Goal: Information Seeking & Learning: Learn about a topic

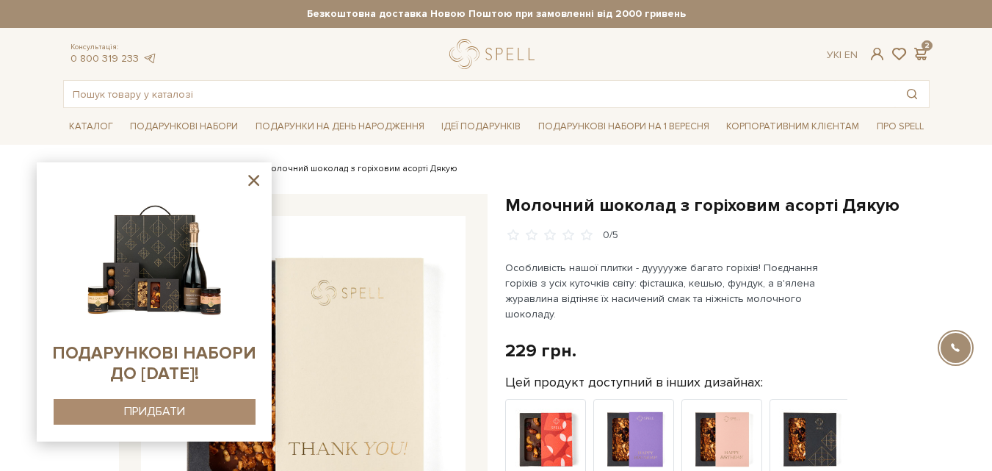
click at [253, 179] on icon at bounding box center [253, 180] width 11 height 11
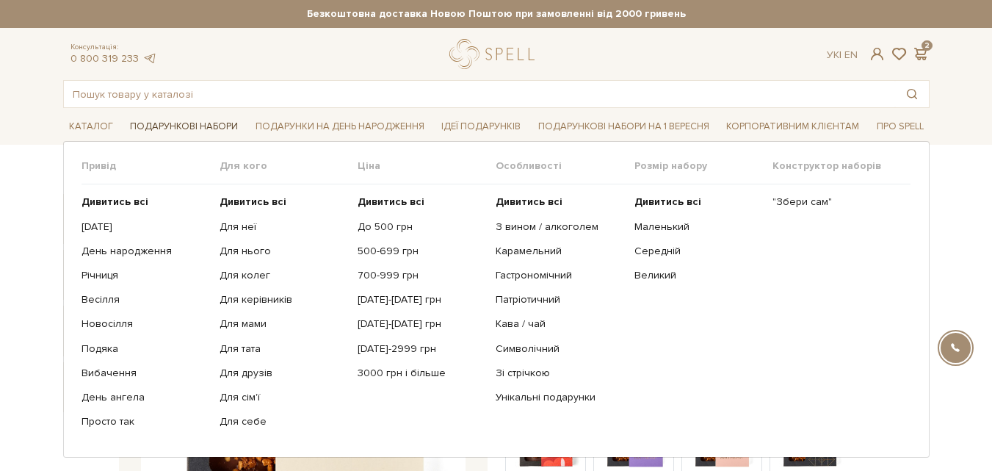
click at [206, 127] on link "Подарункові набори" at bounding box center [184, 126] width 120 height 23
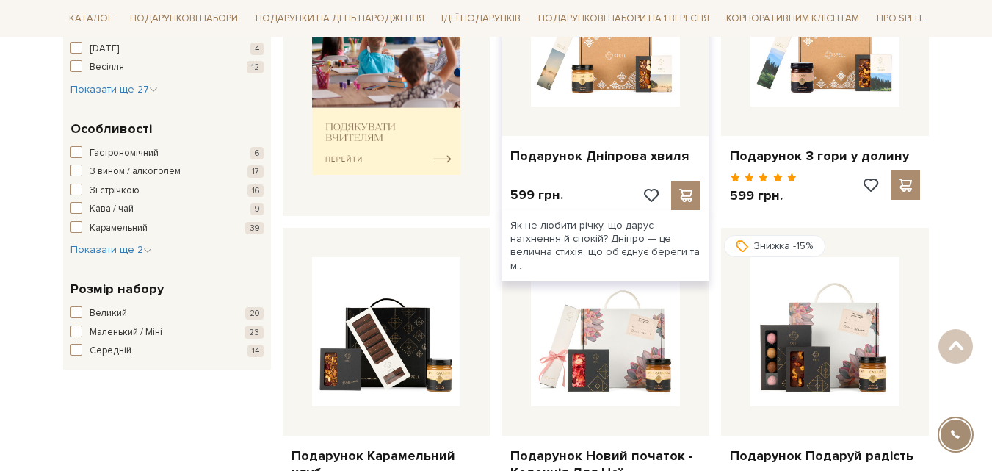
scroll to position [807, 0]
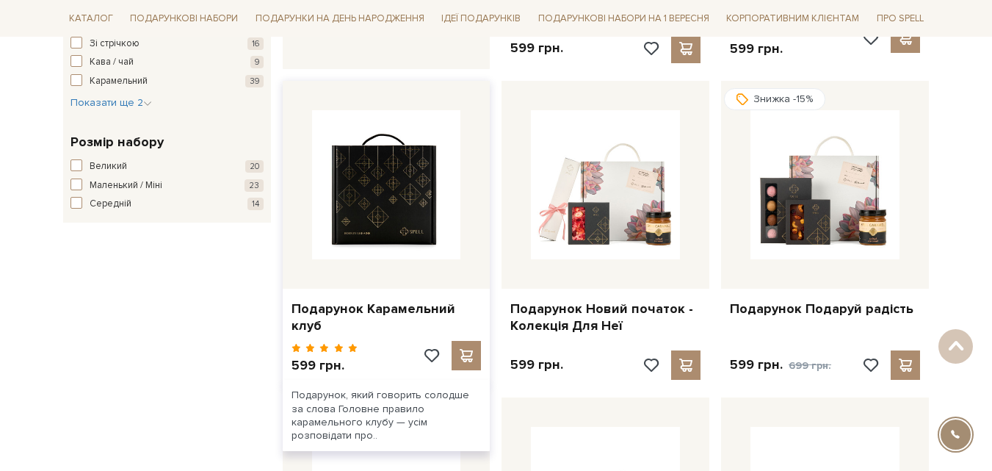
click at [388, 223] on img at bounding box center [386, 184] width 149 height 149
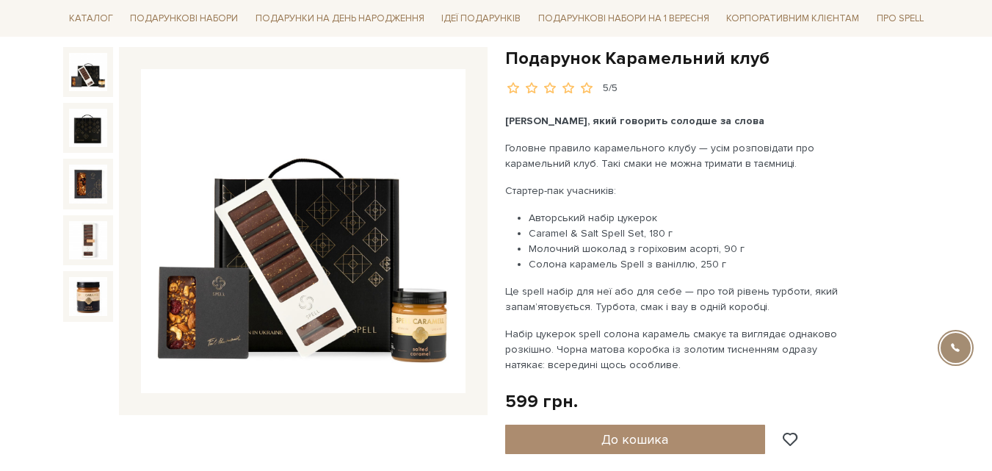
scroll to position [73, 0]
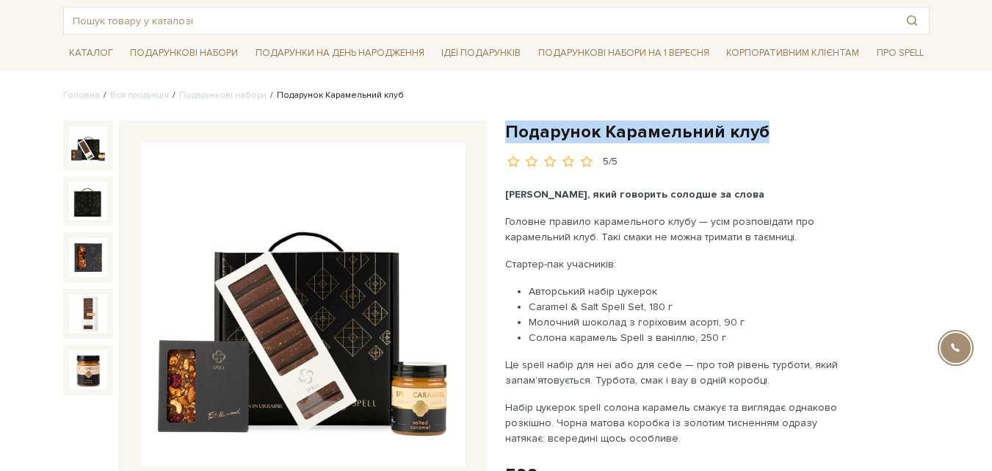
drag, startPoint x: 507, startPoint y: 131, endPoint x: 754, endPoint y: 137, distance: 247.4
click at [754, 137] on h1 "Подарунок Карамельний клуб" at bounding box center [717, 131] width 424 height 23
copy h1 "Подарунок Карамельний клуб"
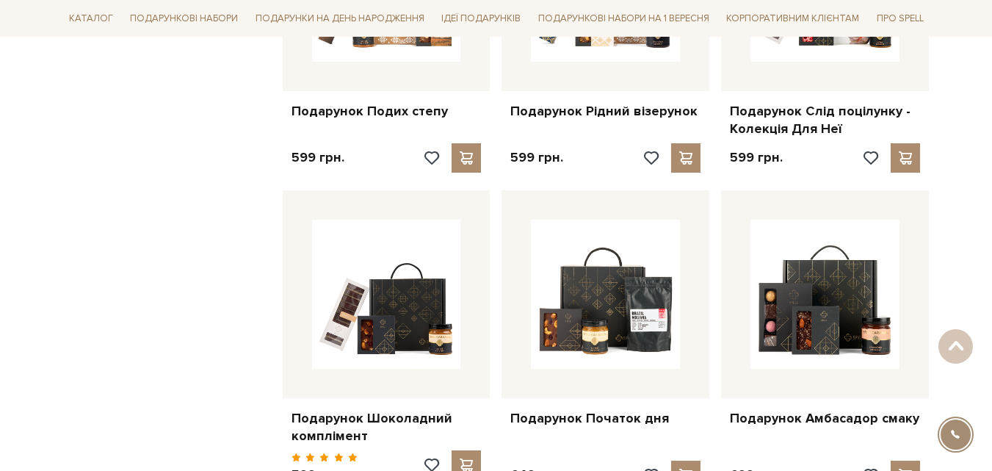
scroll to position [1395, 0]
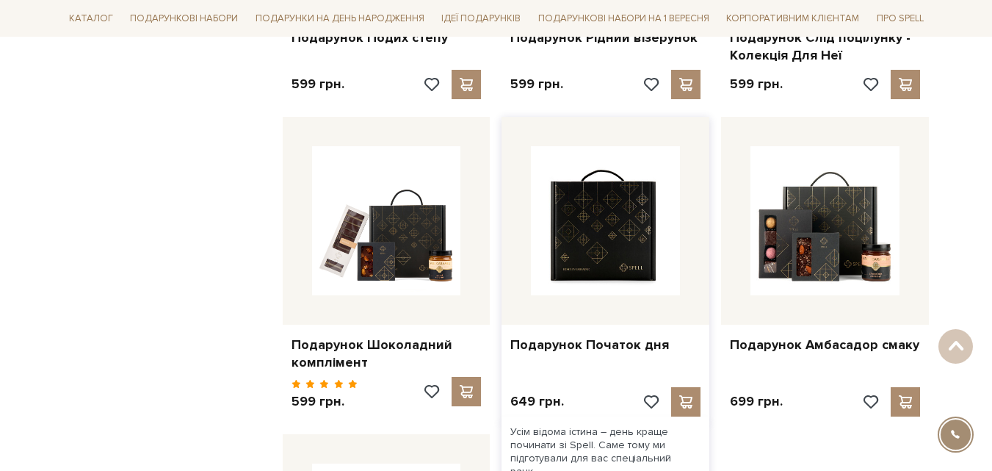
click at [589, 230] on img at bounding box center [605, 220] width 149 height 149
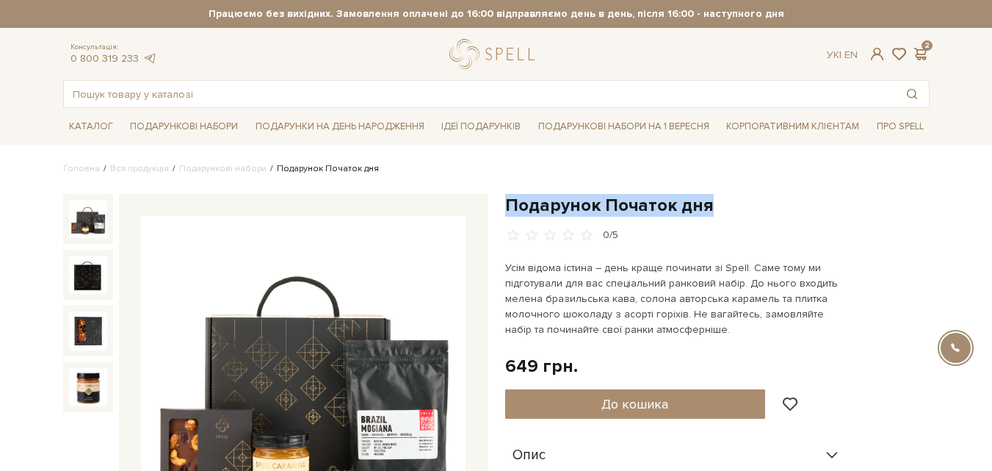
drag, startPoint x: 507, startPoint y: 208, endPoint x: 715, endPoint y: 208, distance: 208.5
click at [714, 208] on h1 "Подарунок Початок дня" at bounding box center [717, 205] width 424 height 23
copy h1 "Подарунок Початок дня"
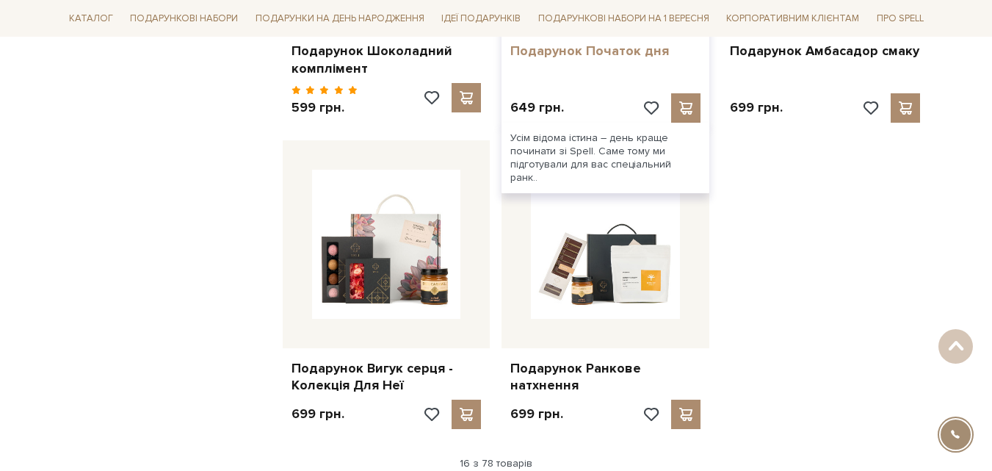
scroll to position [1762, 0]
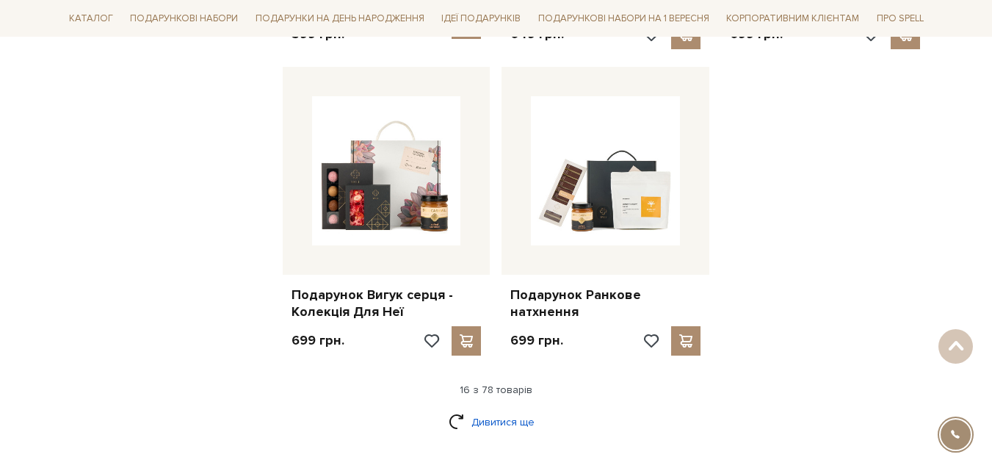
click at [474, 409] on link "Дивитися ще" at bounding box center [496, 422] width 95 height 26
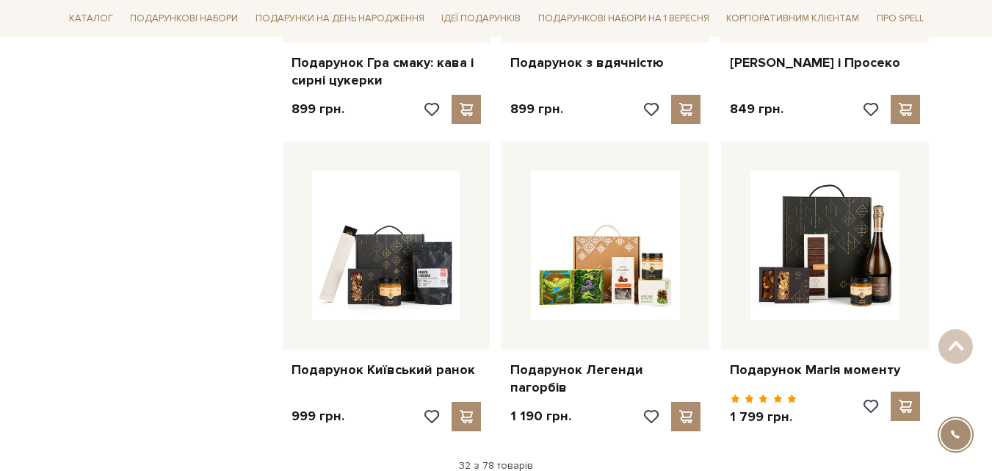
scroll to position [3083, 0]
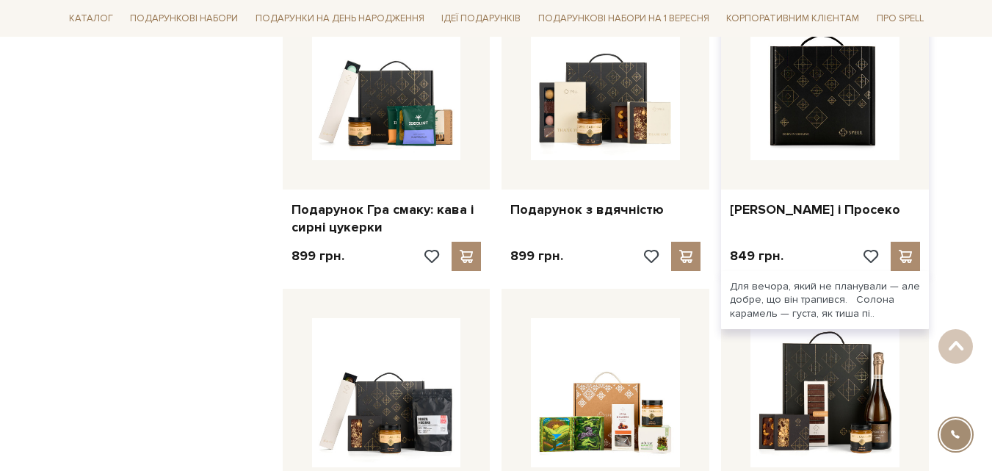
click at [811, 87] on img at bounding box center [824, 85] width 149 height 149
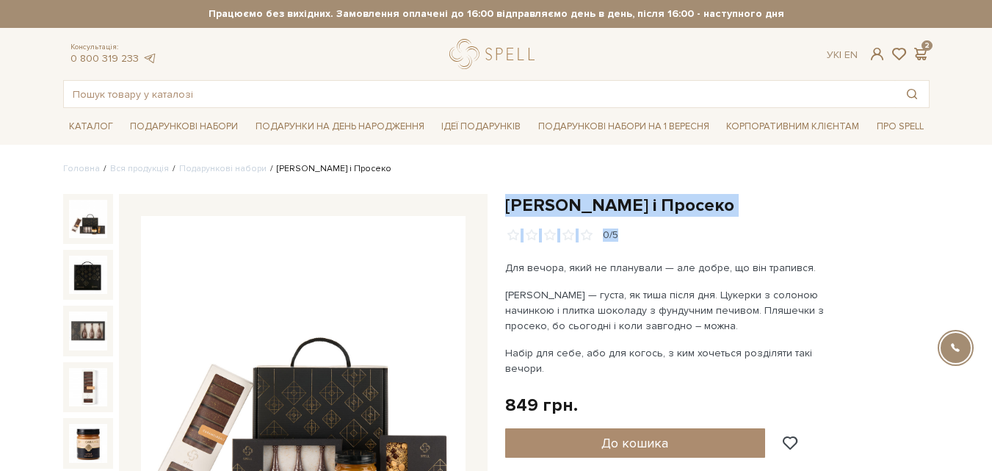
drag, startPoint x: 507, startPoint y: 207, endPoint x: 782, endPoint y: 228, distance: 275.4
click at [782, 228] on div "Подарунок Карамель і Просеко 0/5" at bounding box center [717, 218] width 424 height 48
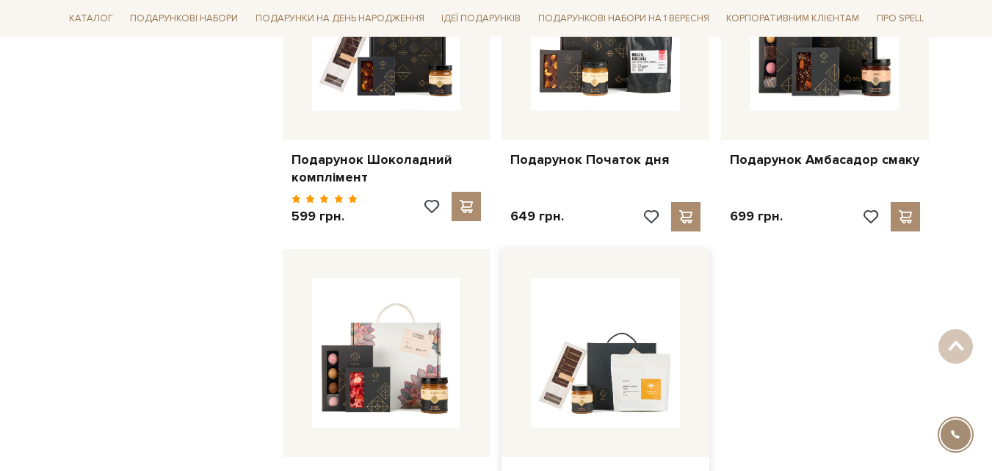
scroll to position [1873, 0]
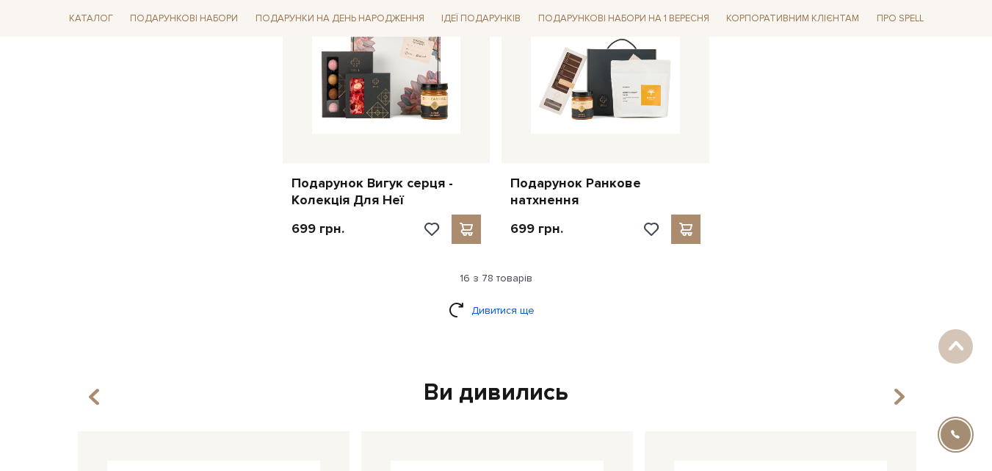
click at [509, 299] on link "Дивитися ще" at bounding box center [496, 310] width 95 height 26
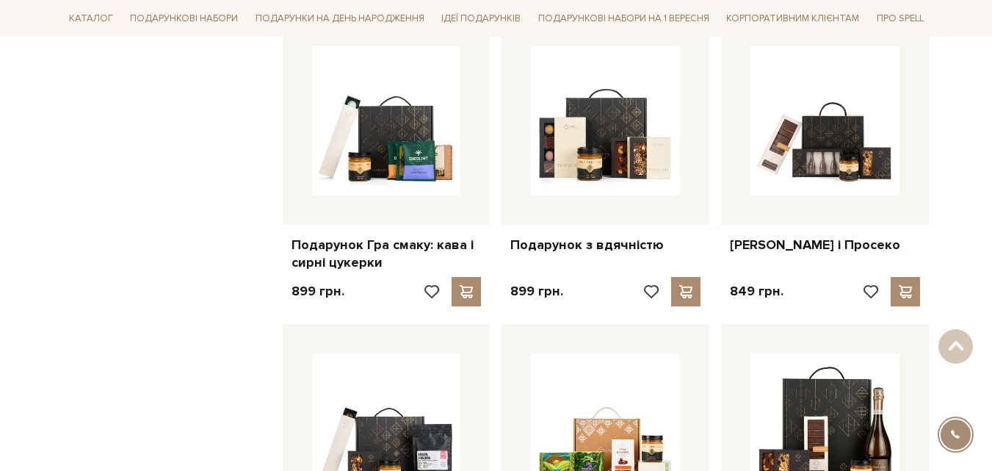
scroll to position [3341, 0]
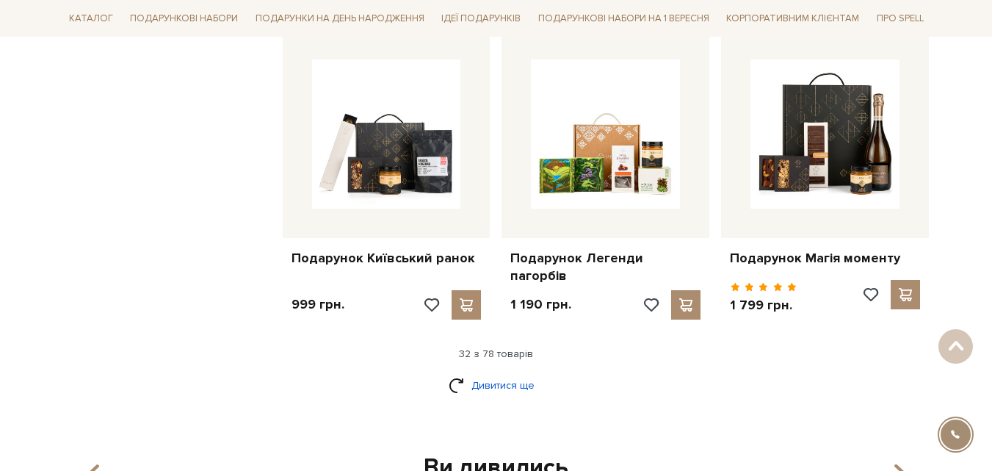
click at [479, 372] on link "Дивитися ще" at bounding box center [496, 385] width 95 height 26
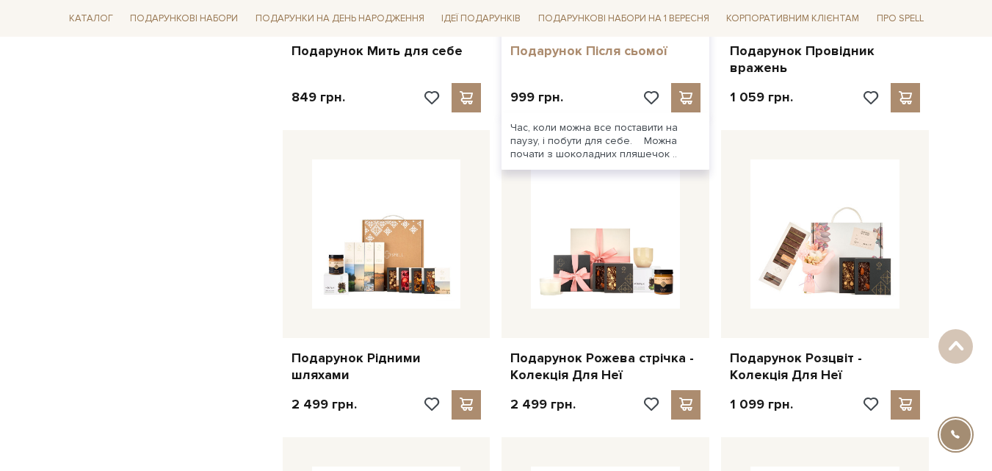
scroll to position [3929, 0]
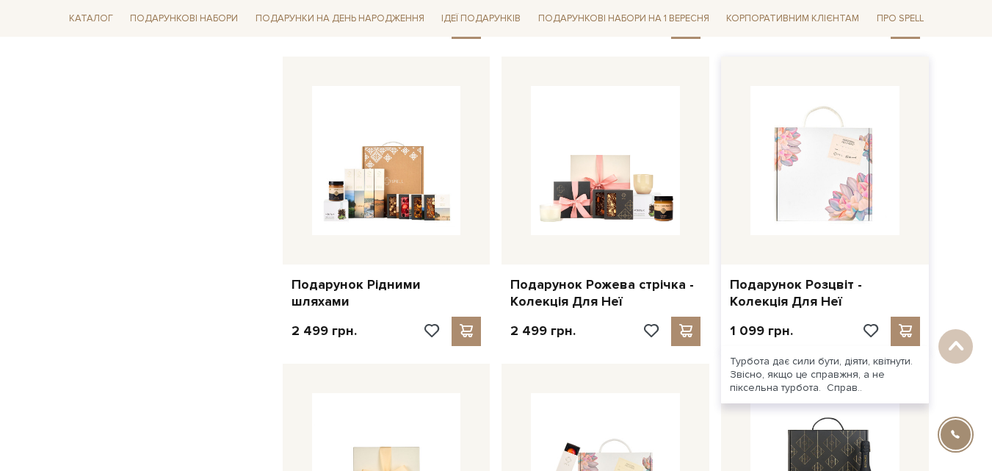
click at [824, 191] on img at bounding box center [824, 160] width 149 height 149
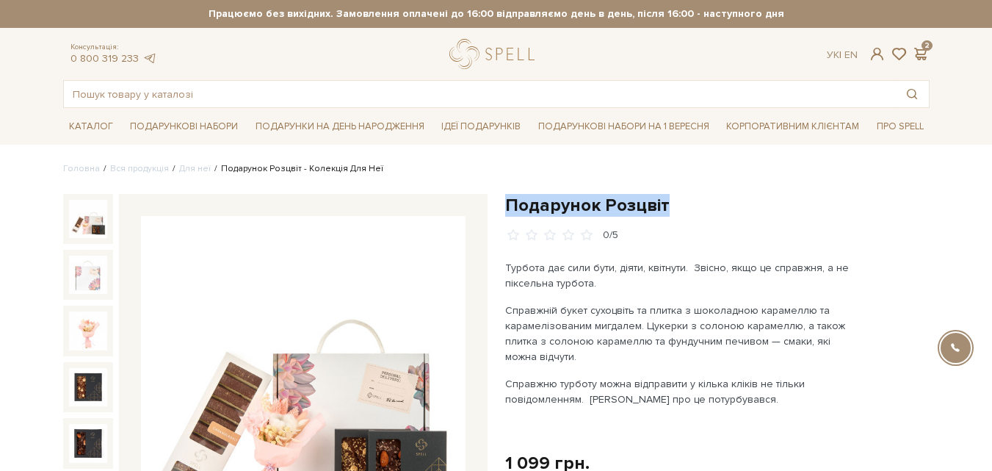
drag, startPoint x: 507, startPoint y: 206, endPoint x: 665, endPoint y: 200, distance: 158.6
click at [668, 202] on h1 "Подарунок Розцвіт" at bounding box center [717, 205] width 424 height 23
copy h1 "Подарунок Розцвіт"
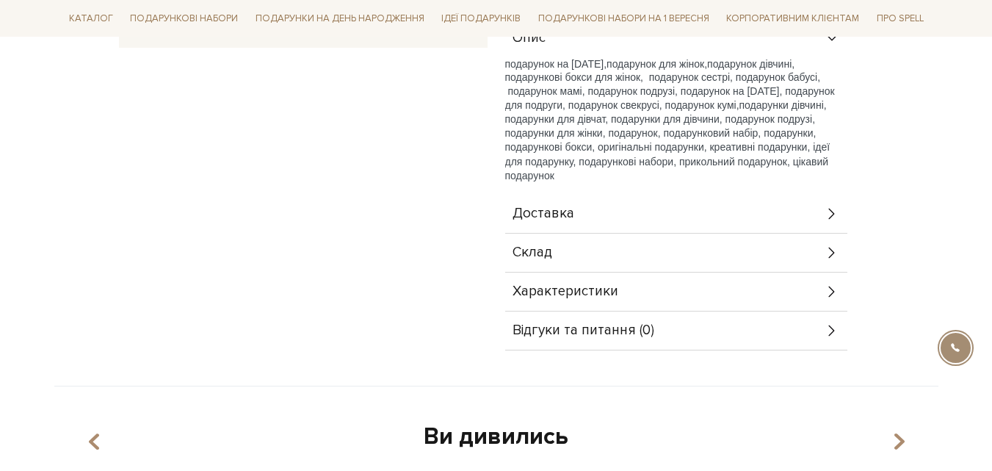
scroll to position [147, 0]
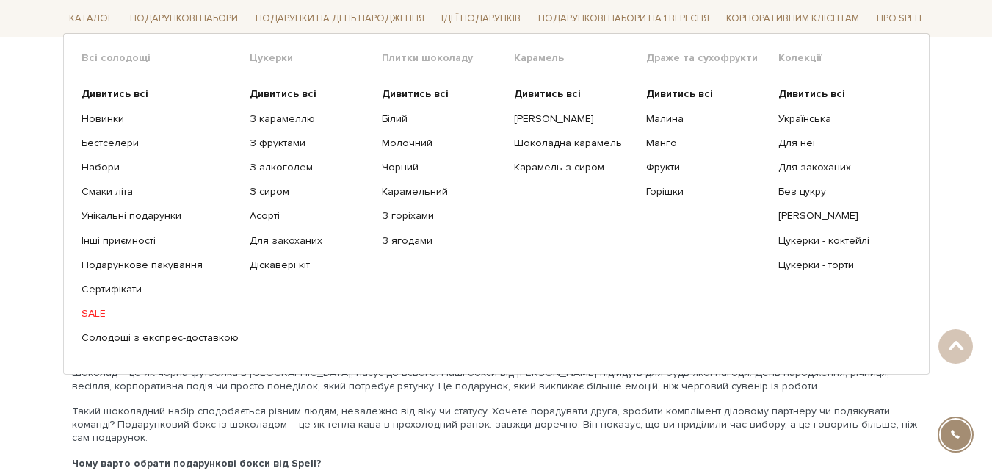
scroll to position [2461, 0]
